Goal: Transaction & Acquisition: Download file/media

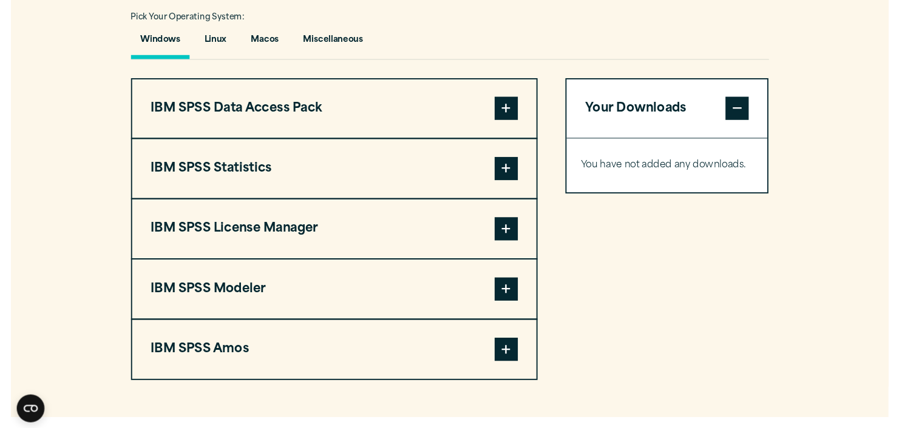
scroll to position [887, 0]
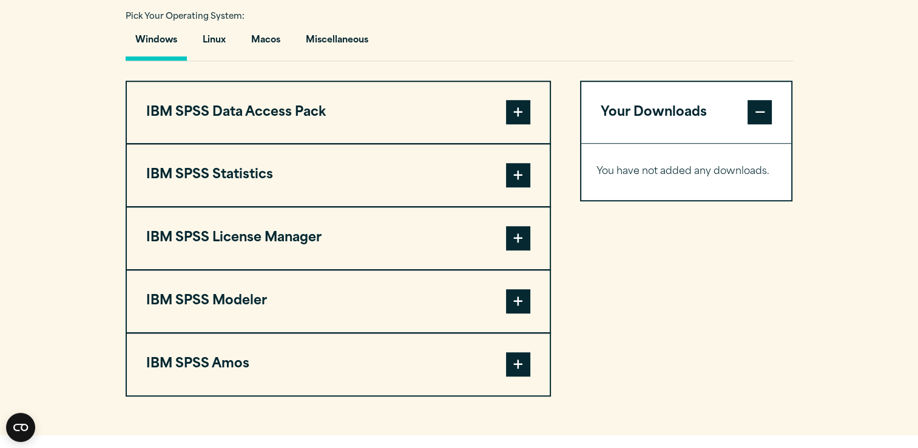
click at [519, 188] on span at bounding box center [518, 175] width 24 height 24
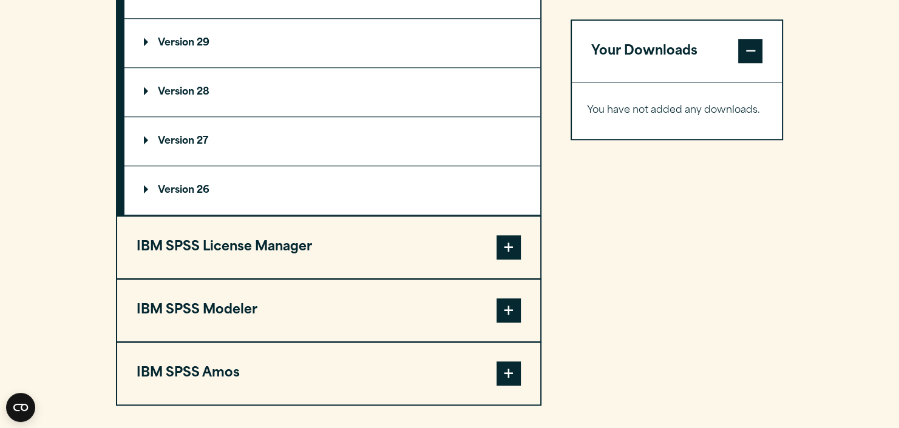
scroll to position [1173, 0]
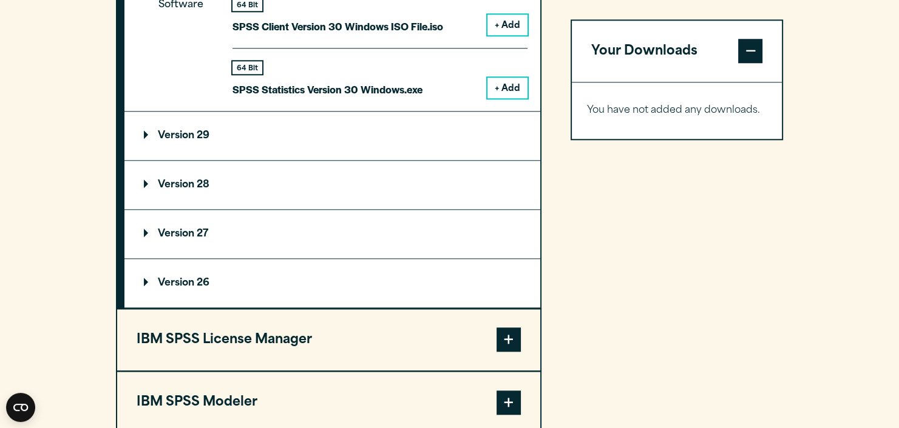
scroll to position [1210, 0]
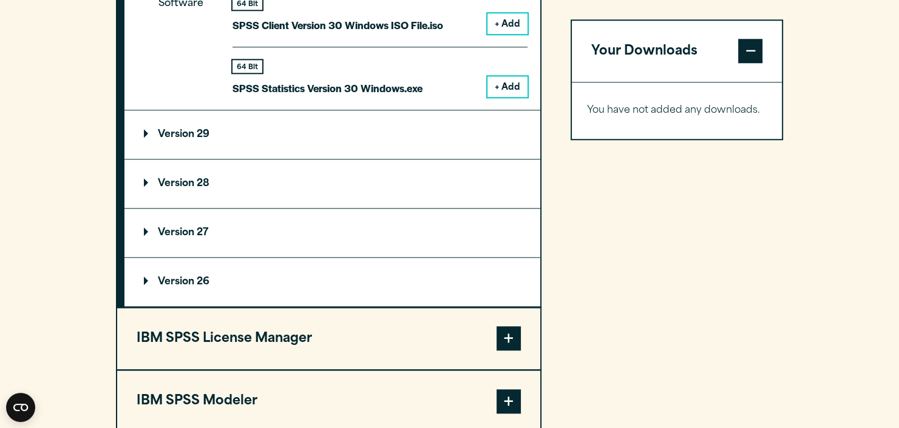
click at [506, 97] on div "64 Bit SPSS Statistics Version 30 Windows.exe + Add" at bounding box center [379, 72] width 295 height 50
click at [502, 97] on button "+ Add" at bounding box center [507, 86] width 40 height 21
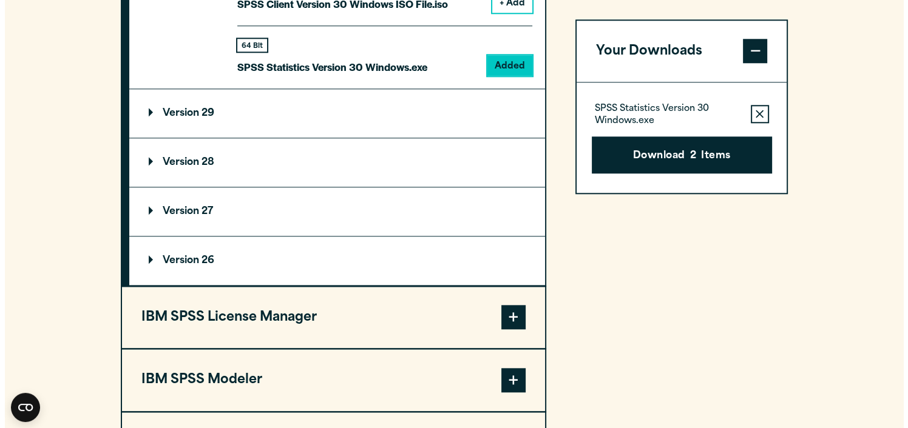
scroll to position [1232, 0]
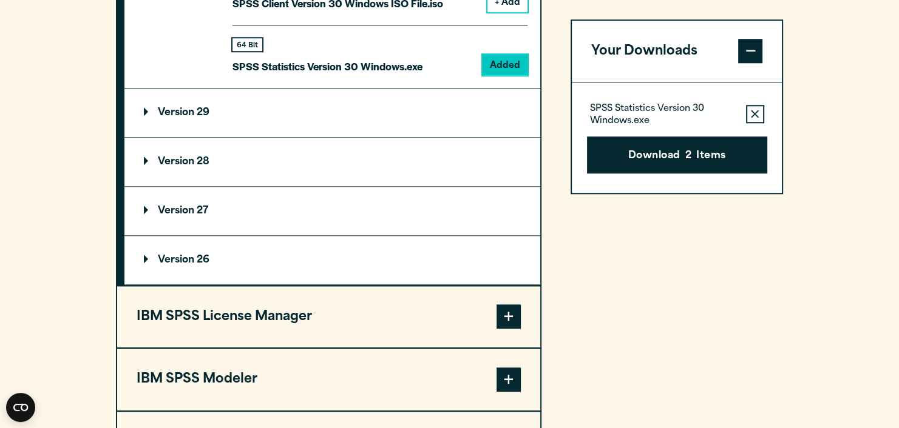
click at [756, 112] on icon "button" at bounding box center [755, 114] width 8 height 8
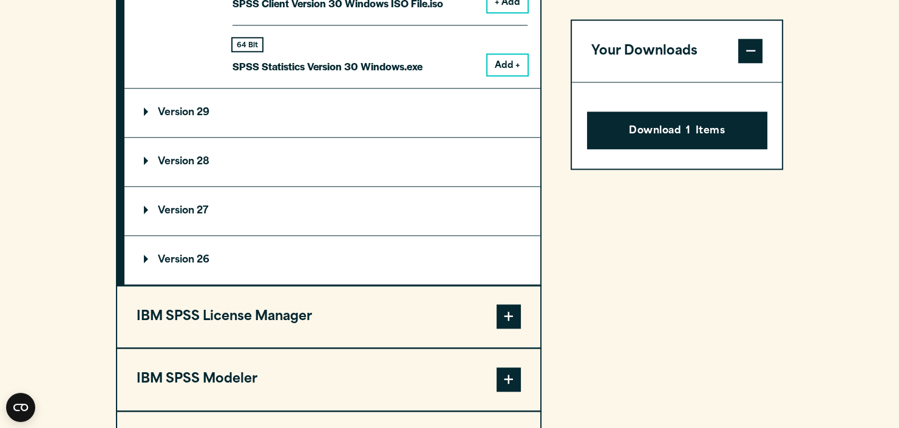
click at [653, 49] on button "Your Downloads" at bounding box center [677, 52] width 211 height 62
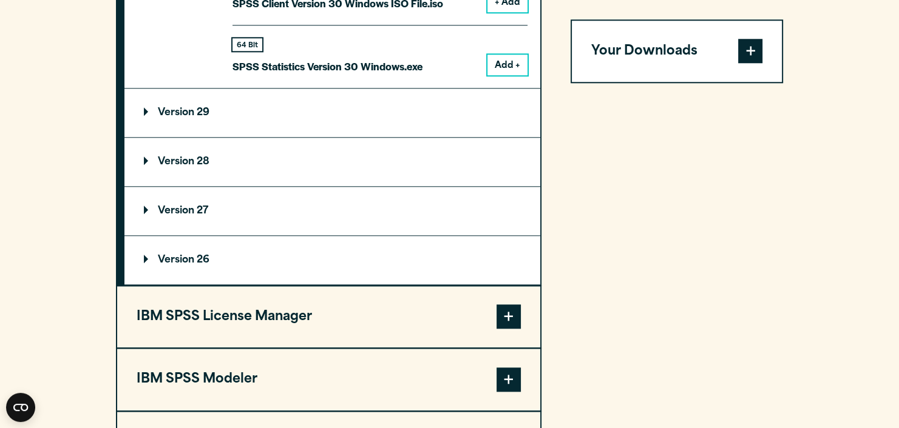
click at [653, 49] on button "Your Downloads" at bounding box center [677, 52] width 211 height 62
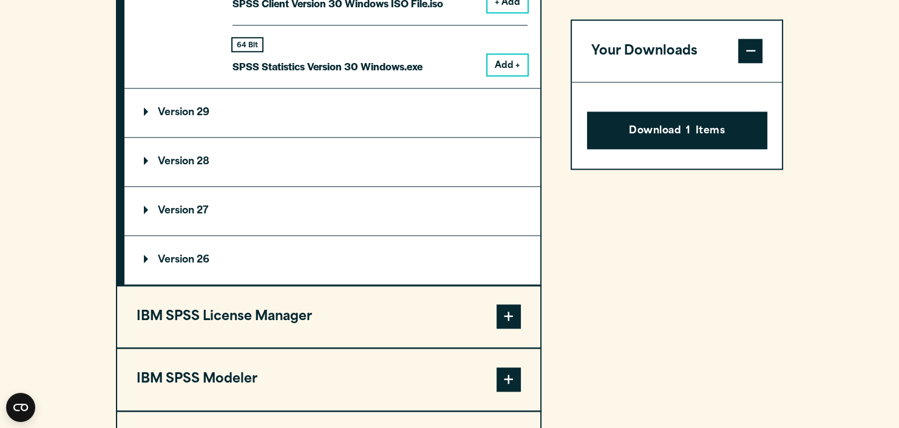
click at [515, 75] on button "Add +" at bounding box center [507, 65] width 40 height 21
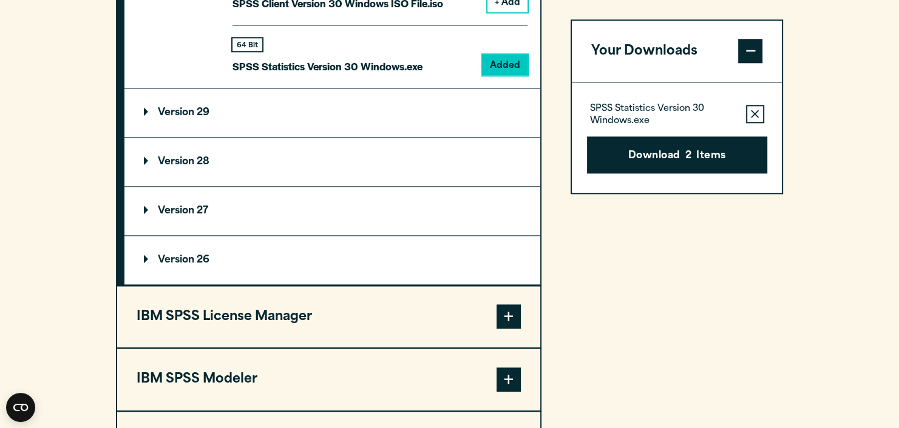
click at [668, 110] on p "SPSS Statistics Version 30 Windows.exe" at bounding box center [663, 116] width 146 height 24
click at [680, 152] on button "Download 2 Items" at bounding box center [677, 156] width 180 height 38
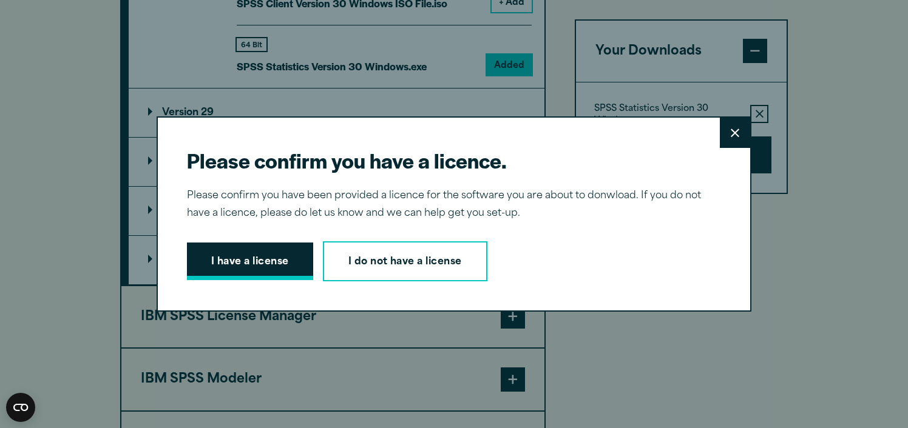
click at [263, 272] on button "I have a license" at bounding box center [250, 262] width 126 height 38
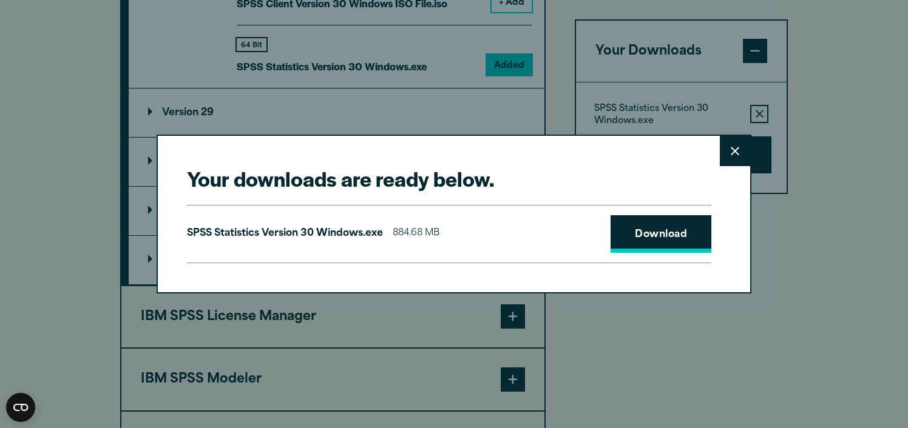
click at [652, 239] on link "Download" at bounding box center [661, 234] width 101 height 38
